Goal: Contribute content: Contribute content

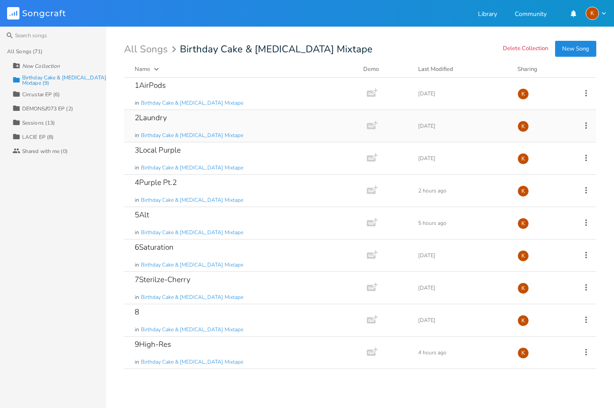
click at [194, 113] on div "2Laundry in Birthday Cake & [MEDICAL_DATA] Mixtape" at bounding box center [244, 126] width 218 height 32
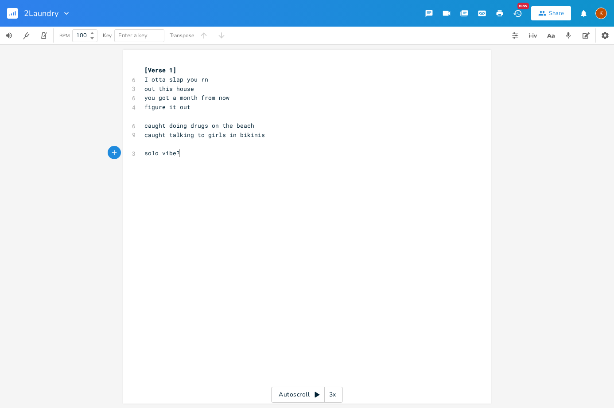
click at [203, 156] on pre "solo vibe?" at bounding box center [303, 153] width 320 height 9
type textarea "marketplace f"
type textarea "of various gods to pic"
type textarea "k from"
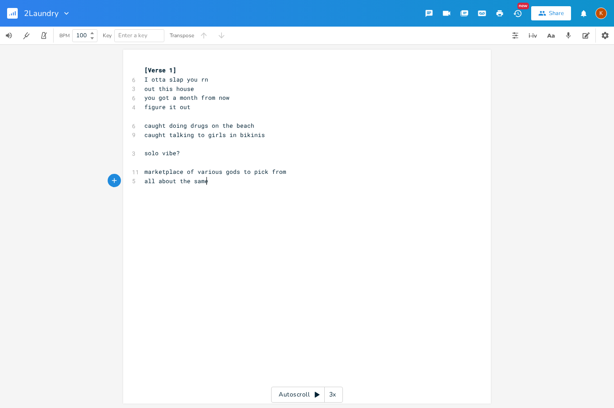
type textarea "all about the same"
type textarea "dropshipped"
type textarea "all shit"
type textarea "pretty much the same thing"
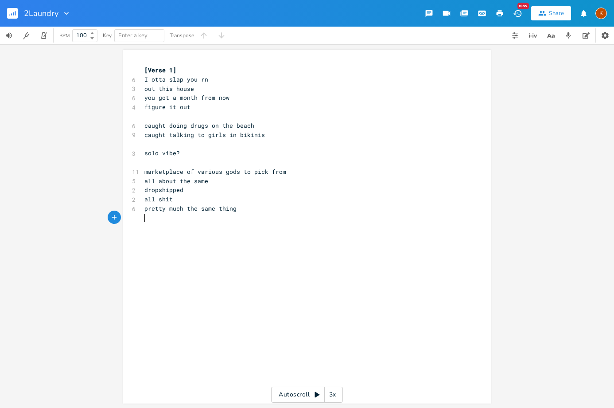
type textarea "re"
type textarea "repackaged"
type textarea "resod"
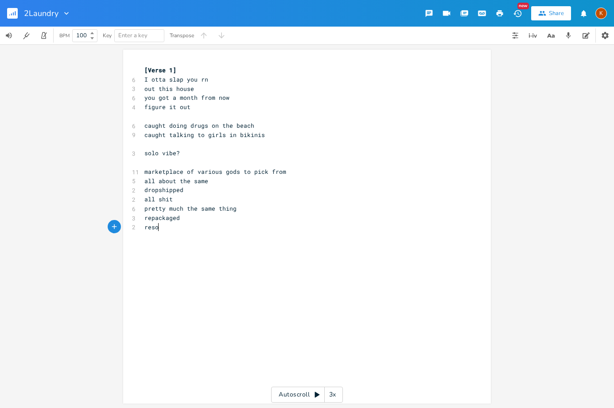
type textarea "ld"
type textarea "just a different fronmantman/[DEMOGRAPHIC_DATA]"
